Goal: Information Seeking & Learning: Learn about a topic

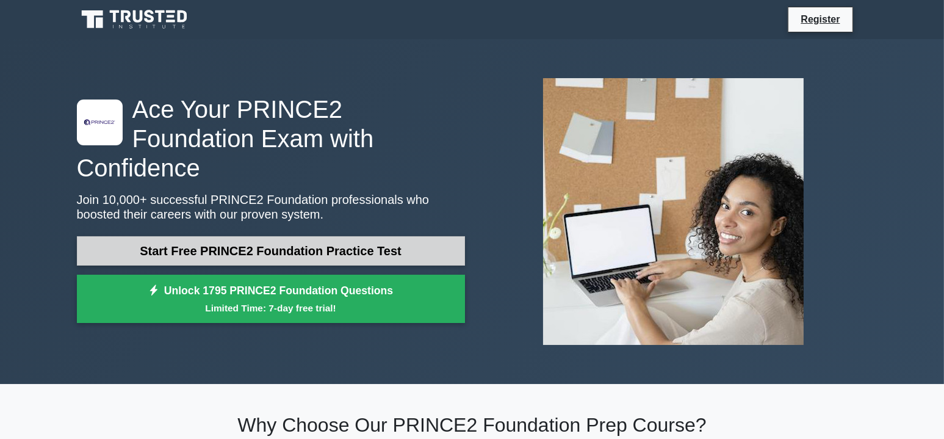
click at [253, 237] on link "Start Free PRINCE2 Foundation Practice Test" at bounding box center [271, 250] width 388 height 29
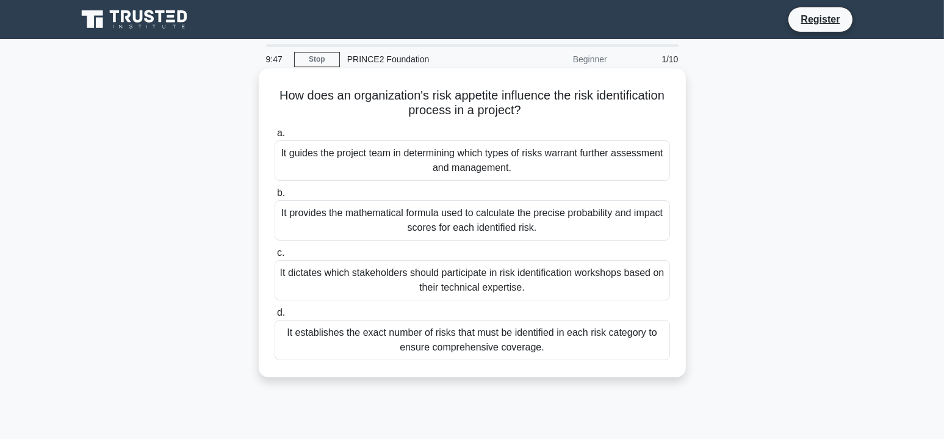
click at [381, 164] on div "It guides the project team in determining which types of risks warrant further …" at bounding box center [472, 160] width 395 height 40
click at [275, 137] on input "a. It guides the project team in determining which types of risks warrant furth…" at bounding box center [275, 133] width 0 height 8
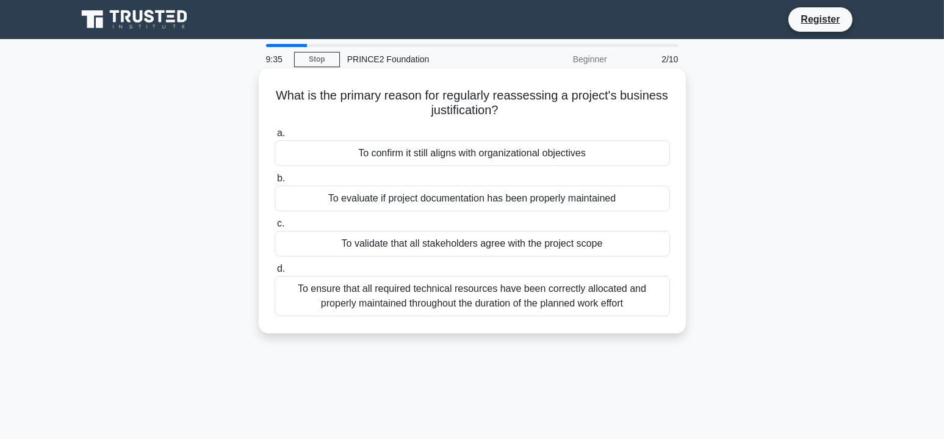
click at [430, 162] on div "To confirm it still aligns with organizational objectives" at bounding box center [472, 153] width 395 height 26
click at [275, 137] on input "a. To confirm it still aligns with organizational objectives" at bounding box center [275, 133] width 0 height 8
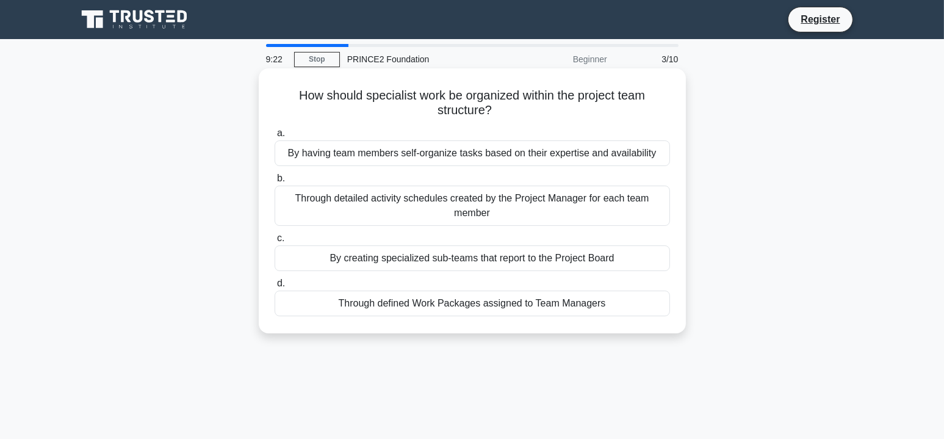
click at [462, 307] on div "Through defined Work Packages assigned to Team Managers" at bounding box center [472, 303] width 395 height 26
click at [275, 287] on input "d. Through defined Work Packages assigned to Team Managers" at bounding box center [275, 283] width 0 height 8
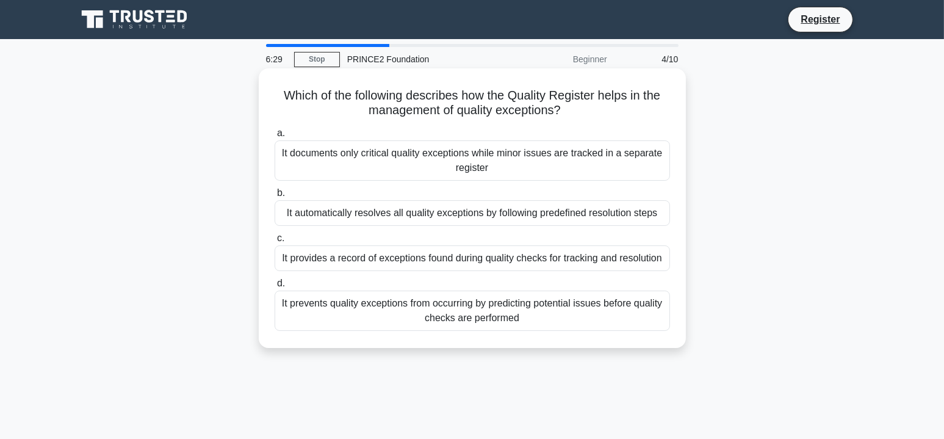
click at [460, 259] on div "It provides a record of exceptions found during quality checks for tracking and…" at bounding box center [472, 258] width 395 height 26
click at [275, 242] on input "c. It provides a record of exceptions found during quality checks for tracking …" at bounding box center [275, 238] width 0 height 8
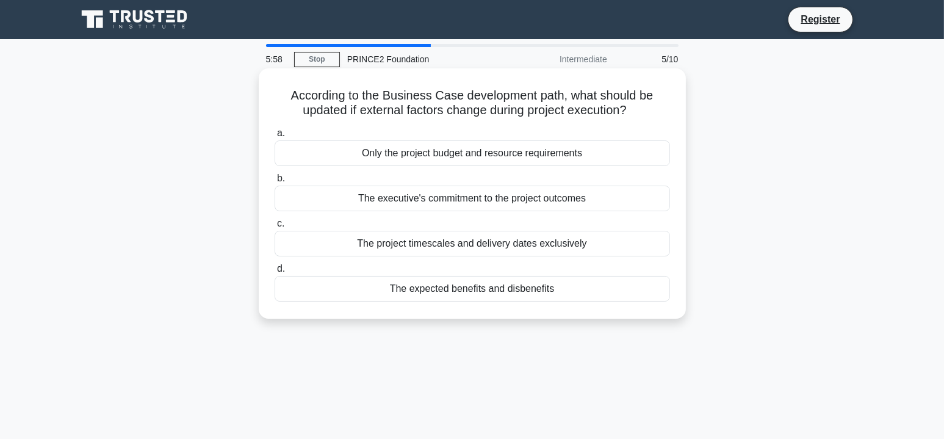
click at [435, 204] on div "The executive's commitment to the project outcomes" at bounding box center [472, 199] width 395 height 26
click at [275, 182] on input "b. The executive's commitment to the project outcomes" at bounding box center [275, 179] width 0 height 8
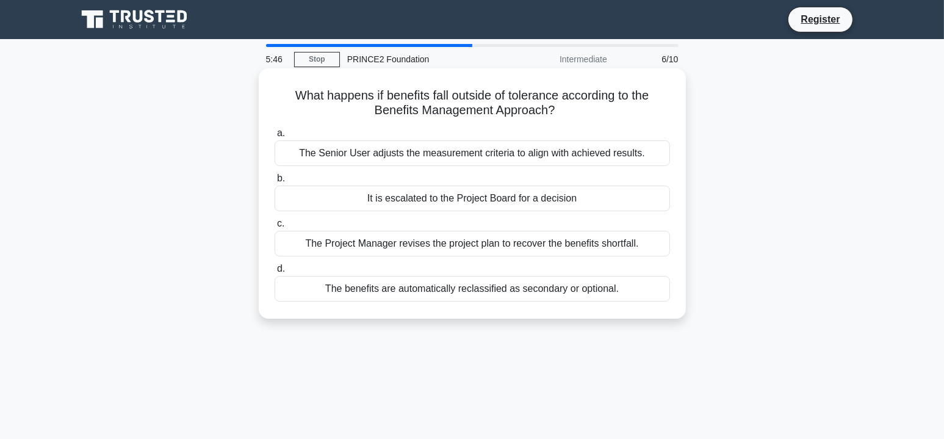
click at [417, 201] on div "It is escalated to the Project Board for a decision" at bounding box center [472, 199] width 395 height 26
click at [275, 182] on input "b. It is escalated to the Project Board for a decision" at bounding box center [275, 179] width 0 height 8
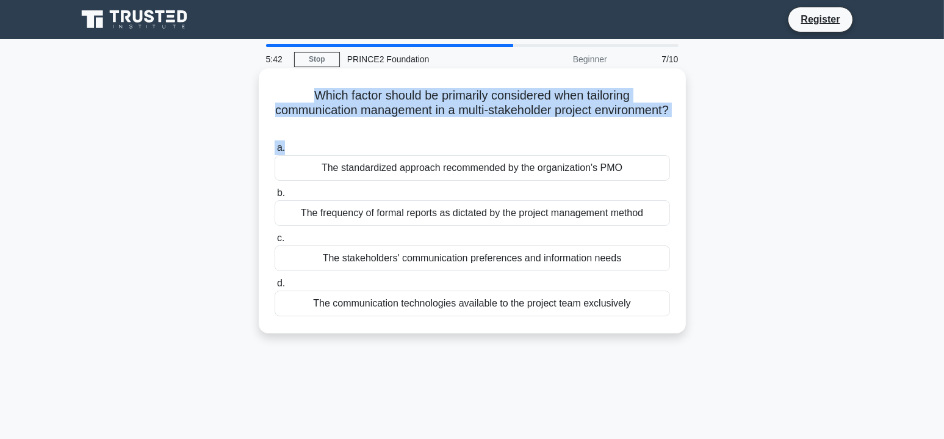
drag, startPoint x: 311, startPoint y: 98, endPoint x: 539, endPoint y: 138, distance: 231.1
click at [539, 138] on div "Which factor should be primarily considered when tailoring communication manage…" at bounding box center [472, 200] width 417 height 255
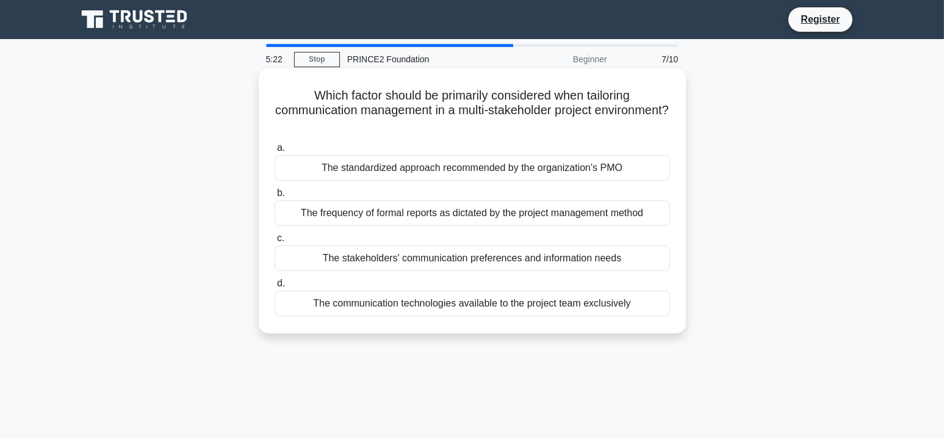
click at [409, 259] on div "The stakeholders' communication preferences and information needs" at bounding box center [472, 258] width 395 height 26
click at [275, 242] on input "c. The stakeholders' communication preferences and information needs" at bounding box center [275, 238] width 0 height 8
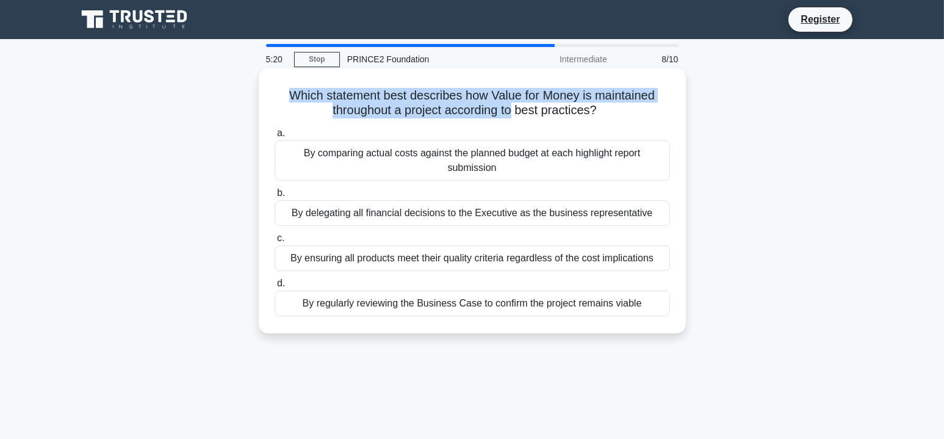
drag, startPoint x: 290, startPoint y: 97, endPoint x: 514, endPoint y: 108, distance: 224.2
click at [514, 108] on h5 "Which statement best describes how Value for Money is maintained throughout a p…" at bounding box center [472, 103] width 398 height 31
click at [533, 127] on label "a. By comparing actual costs against the planned budget at each highlight repor…" at bounding box center [472, 153] width 395 height 55
click at [275, 129] on input "a. By comparing actual costs against the planned budget at each highlight repor…" at bounding box center [275, 133] width 0 height 8
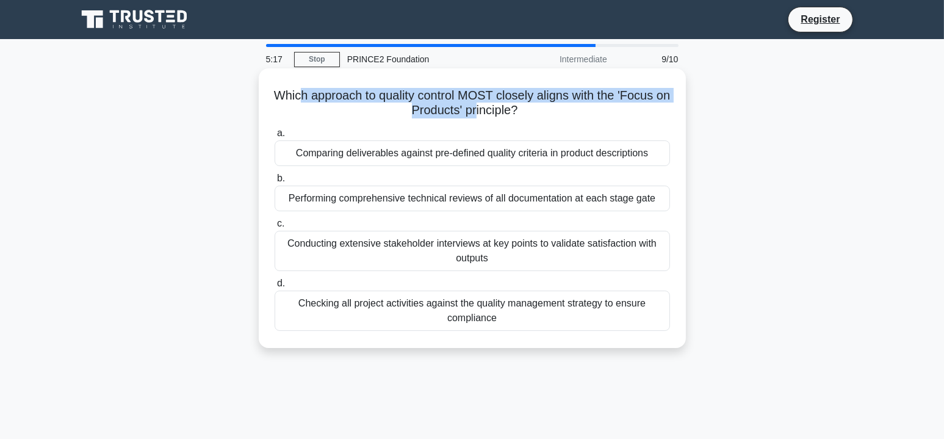
drag, startPoint x: 336, startPoint y: 104, endPoint x: 483, endPoint y: 107, distance: 146.5
click at [483, 107] on h5 "Which approach to quality control MOST closely aligns with the 'Focus on Produc…" at bounding box center [472, 103] width 398 height 31
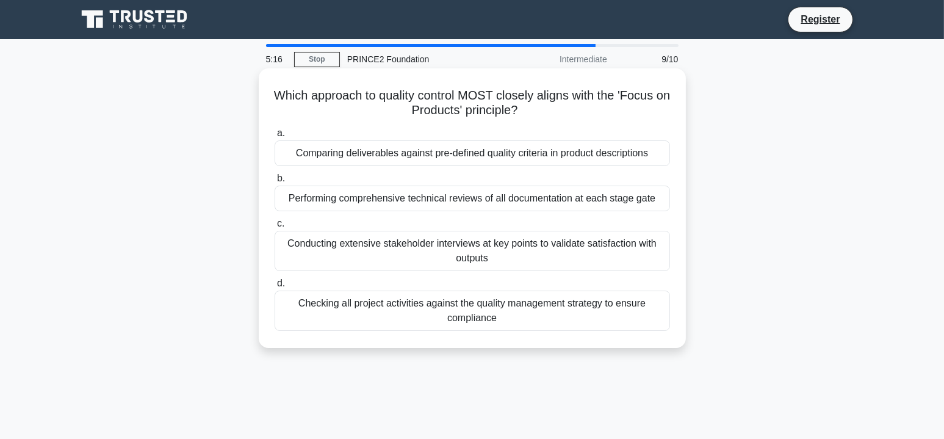
click at [507, 109] on h5 "Which approach to quality control MOST closely aligns with the 'Focus on Produc…" at bounding box center [472, 103] width 398 height 31
click at [447, 162] on div "Comparing deliverables against pre-defined quality criteria in product descript…" at bounding box center [472, 153] width 395 height 26
click at [275, 137] on input "a. Comparing deliverables against pre-defined quality criteria in product descr…" at bounding box center [275, 133] width 0 height 8
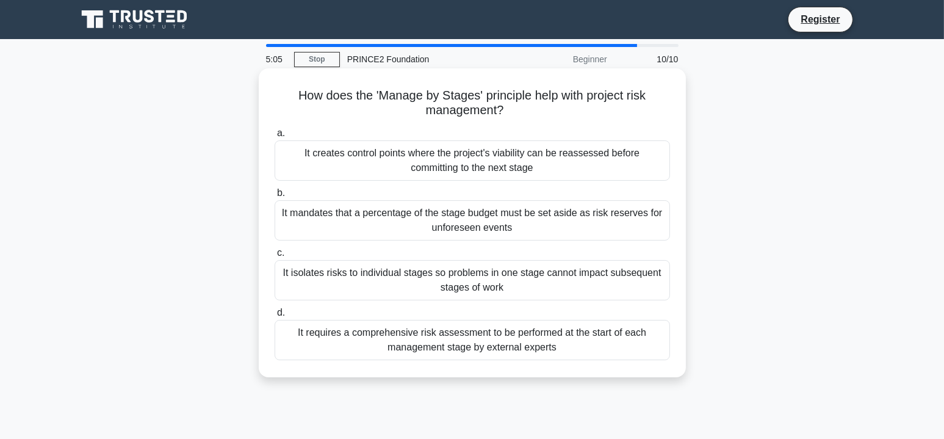
drag, startPoint x: 308, startPoint y: 96, endPoint x: 558, endPoint y: 110, distance: 250.6
click at [556, 110] on h5 "How does the 'Manage by Stages' principle help with project risk management? .s…" at bounding box center [472, 103] width 398 height 31
click at [566, 110] on h5 "How does the 'Manage by Stages' principle help with project risk management? .s…" at bounding box center [472, 103] width 398 height 31
click at [450, 173] on div "It creates control points where the project's viability can be reassessed befor…" at bounding box center [472, 160] width 395 height 40
click at [275, 137] on input "a. It creates control points where the project's viability can be reassessed be…" at bounding box center [275, 133] width 0 height 8
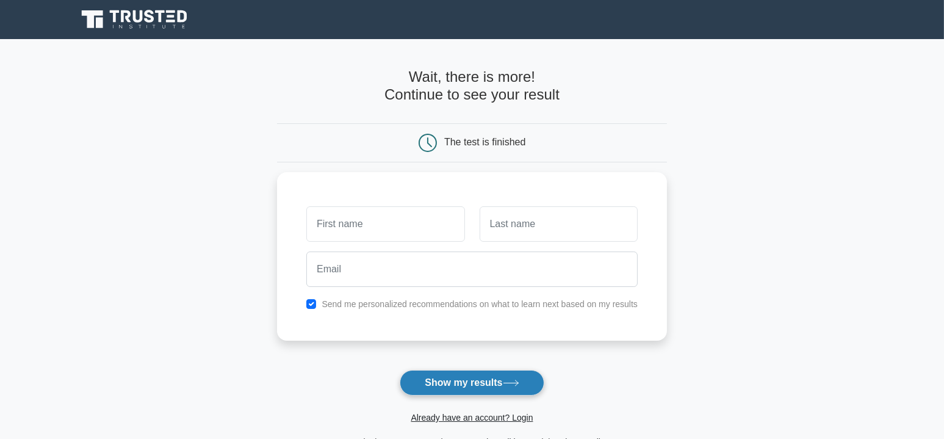
click at [466, 385] on button "Show my results" at bounding box center [472, 383] width 144 height 26
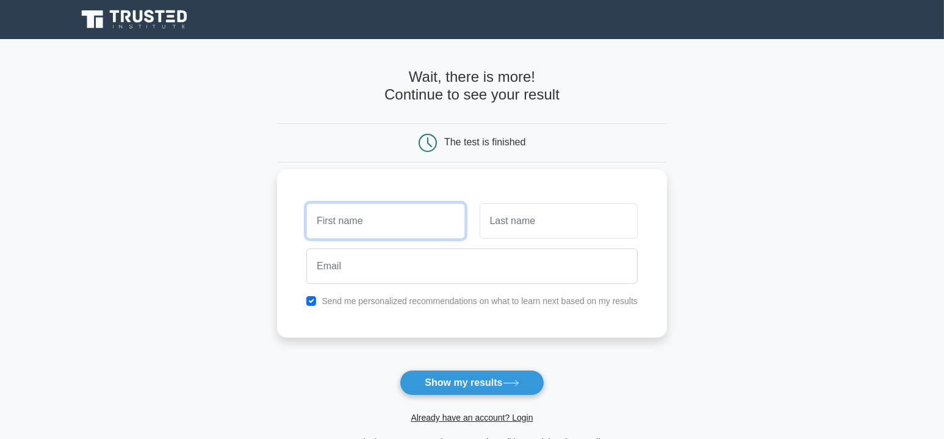
click at [342, 226] on input "text" at bounding box center [385, 220] width 158 height 35
type input "[PERSON_NAME]"
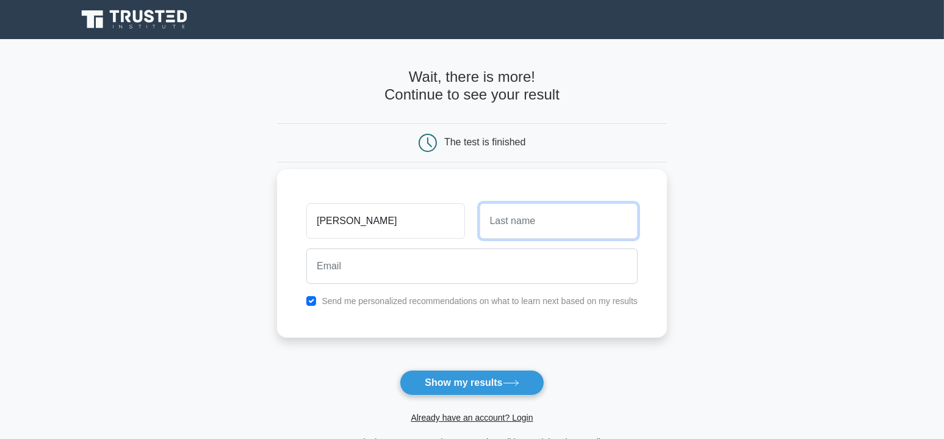
click at [500, 233] on input "text" at bounding box center [559, 220] width 158 height 35
type input "[PERSON_NAME]"
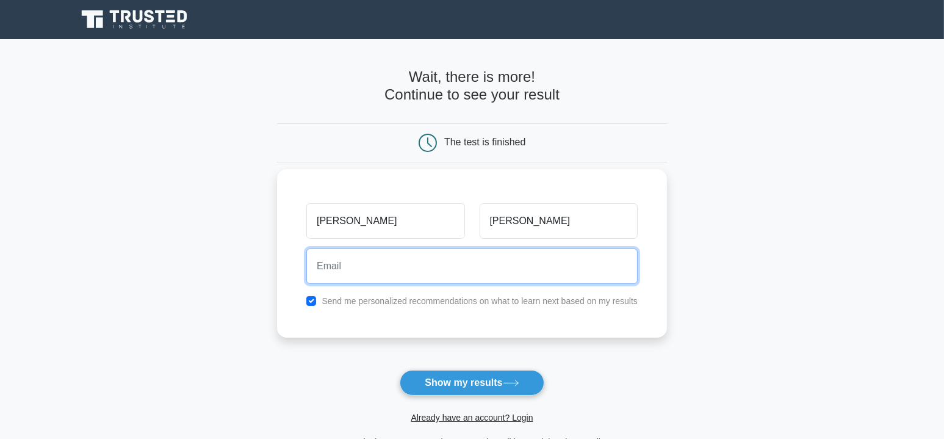
click at [480, 269] on input "email" at bounding box center [471, 265] width 331 height 35
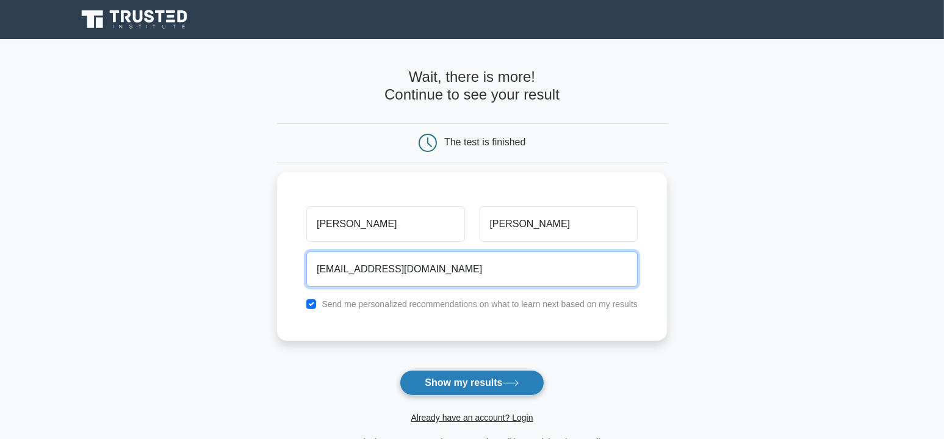
type input "[EMAIL_ADDRESS][DOMAIN_NAME]"
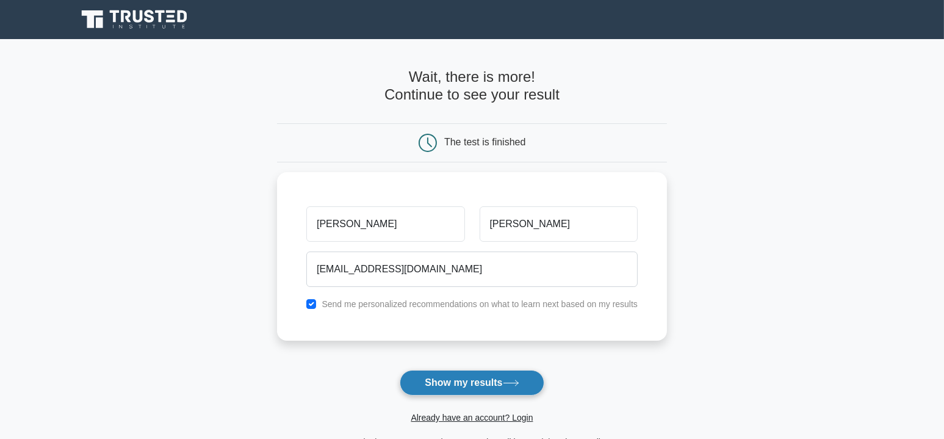
click at [473, 375] on button "Show my results" at bounding box center [472, 383] width 144 height 26
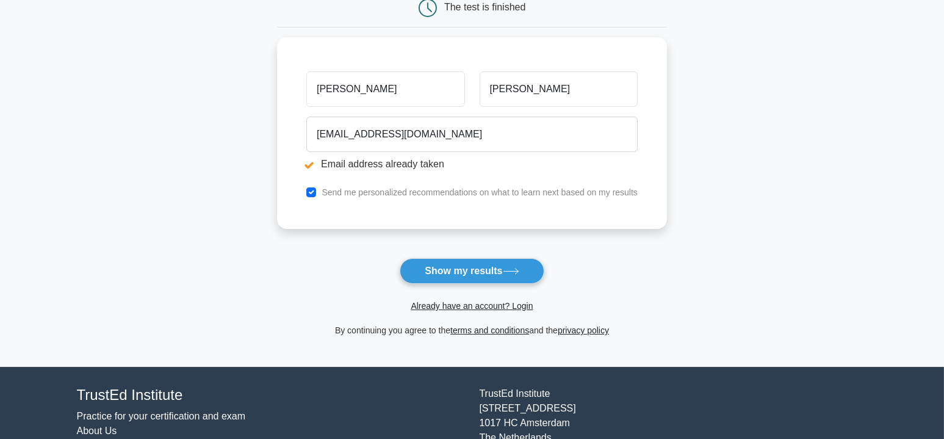
scroll to position [183, 0]
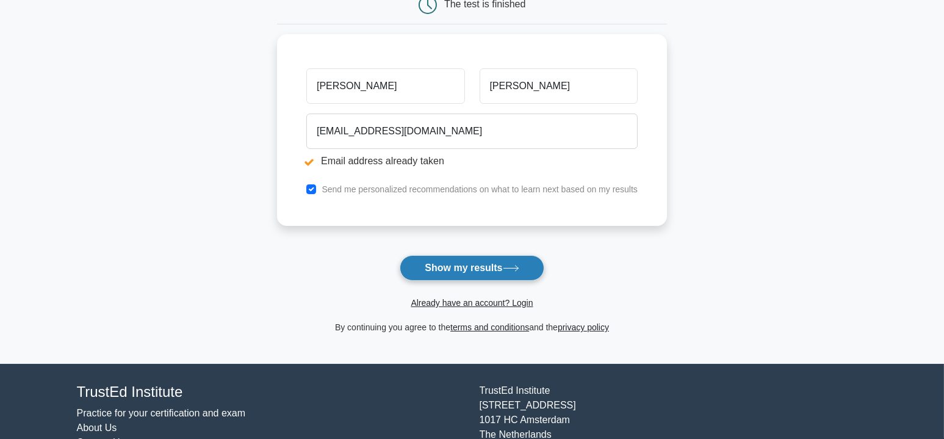
click at [443, 270] on button "Show my results" at bounding box center [472, 268] width 144 height 26
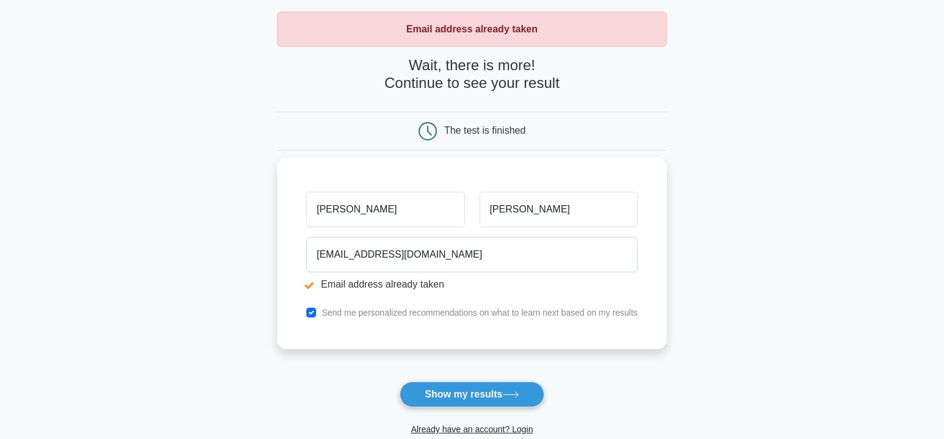
scroll to position [122, 0]
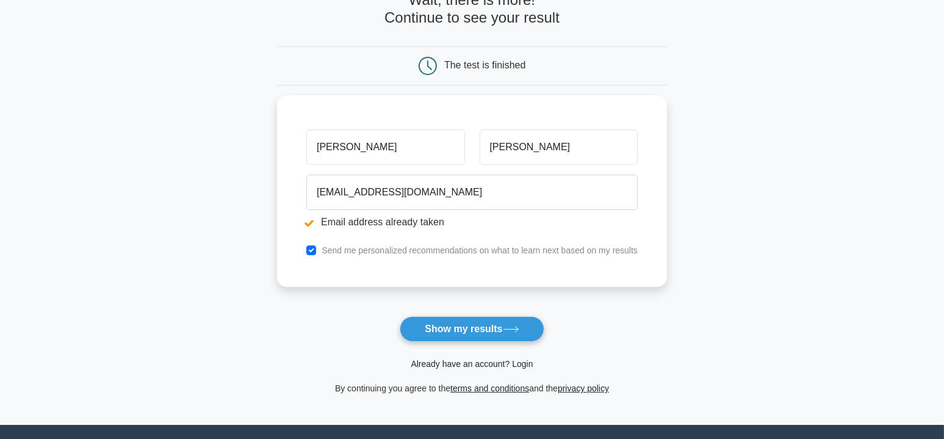
click at [456, 363] on link "Already have an account? Login" at bounding box center [472, 364] width 122 height 10
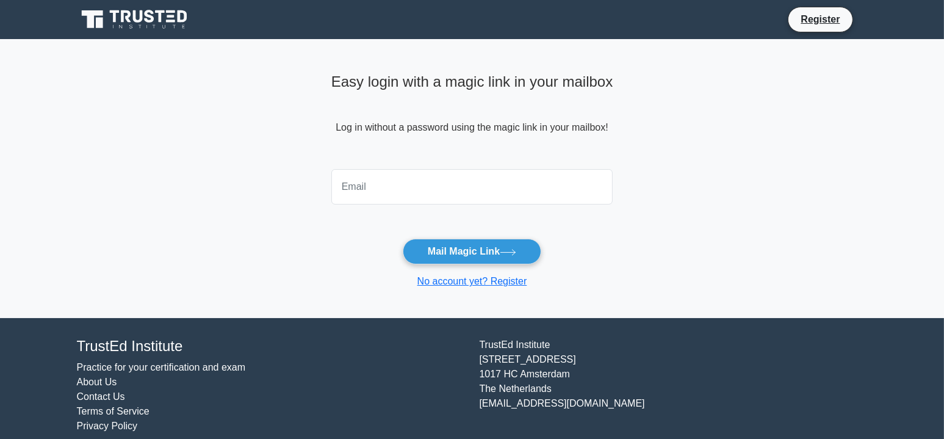
click at [384, 190] on input "email" at bounding box center [472, 186] width 282 height 35
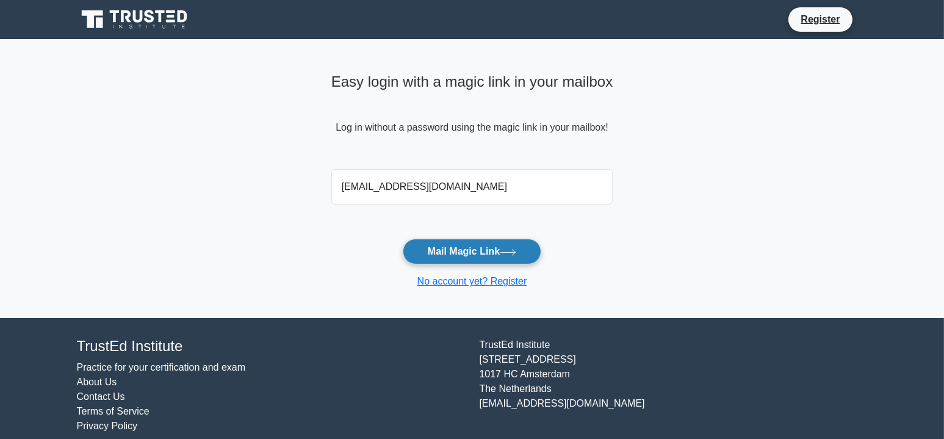
type input "[EMAIL_ADDRESS][DOMAIN_NAME]"
click at [445, 247] on button "Mail Magic Link" at bounding box center [472, 252] width 139 height 26
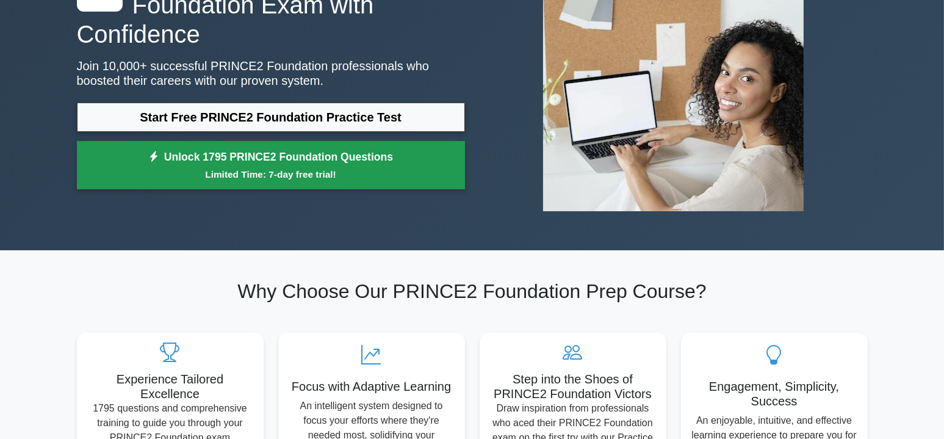
scroll to position [122, 0]
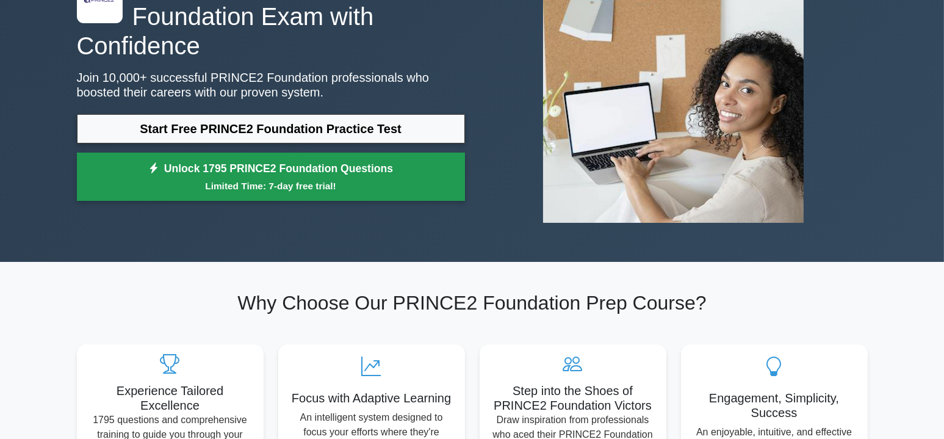
click at [249, 179] on small "Limited Time: 7-day free trial!" at bounding box center [271, 186] width 358 height 14
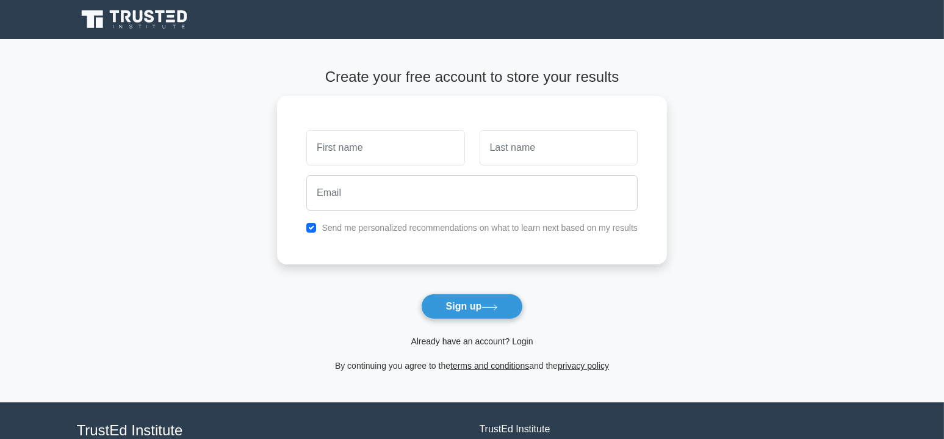
click at [472, 338] on link "Already have an account? Login" at bounding box center [472, 341] width 122 height 10
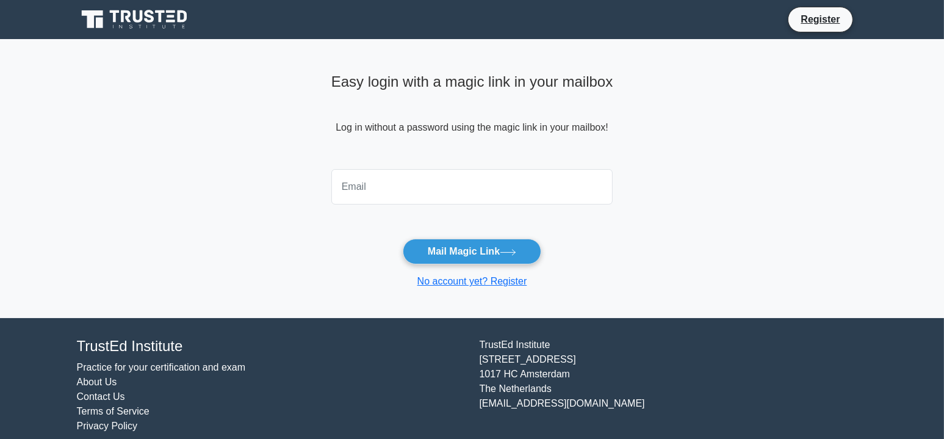
click at [390, 181] on input "email" at bounding box center [472, 186] width 282 height 35
type input "karim5904"
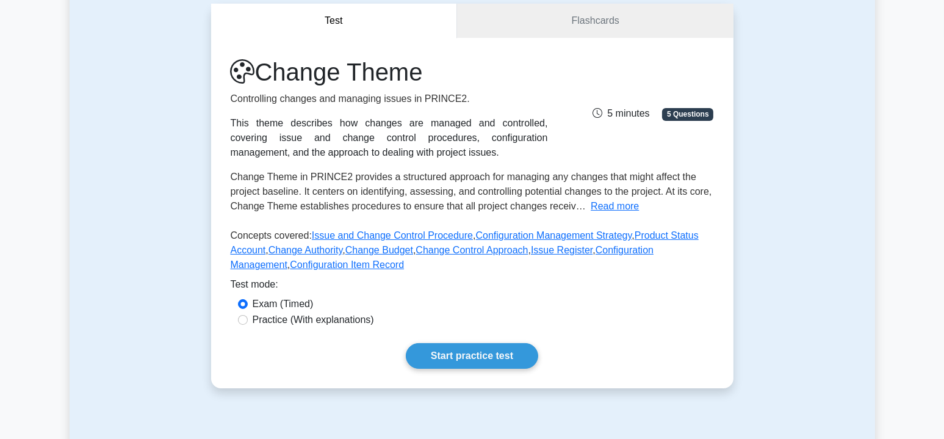
scroll to position [305, 0]
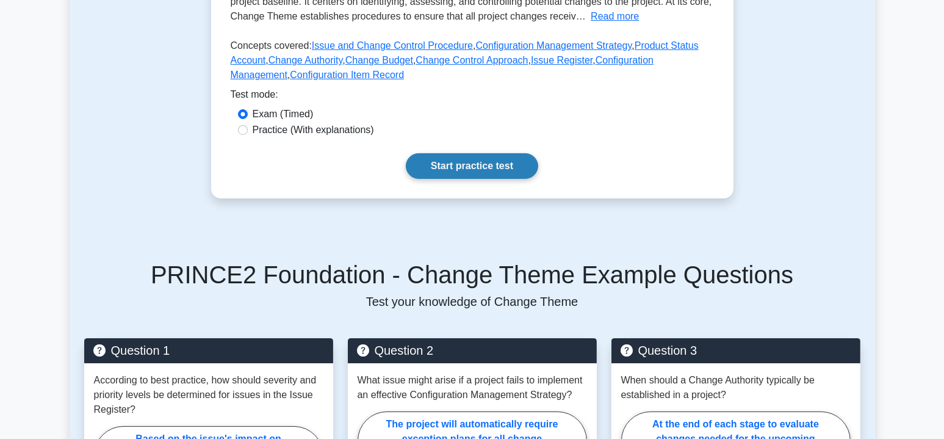
click at [453, 168] on link "Start practice test" at bounding box center [472, 166] width 132 height 26
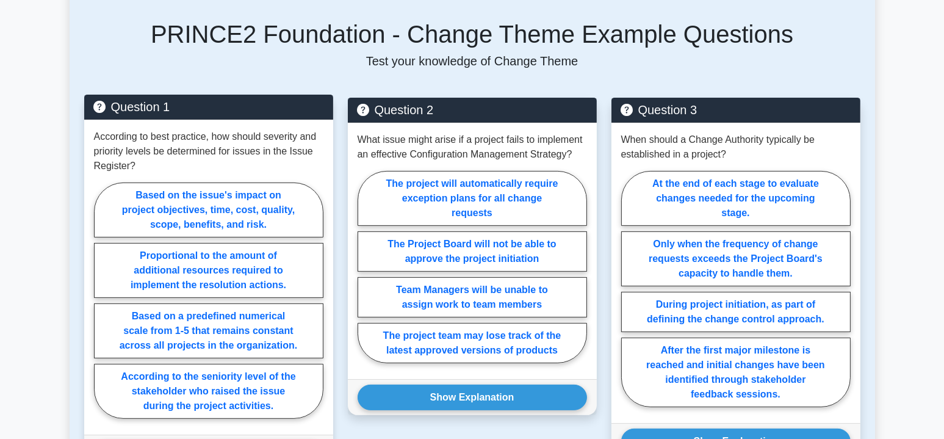
scroll to position [549, 0]
